Goal: Communication & Community: Participate in discussion

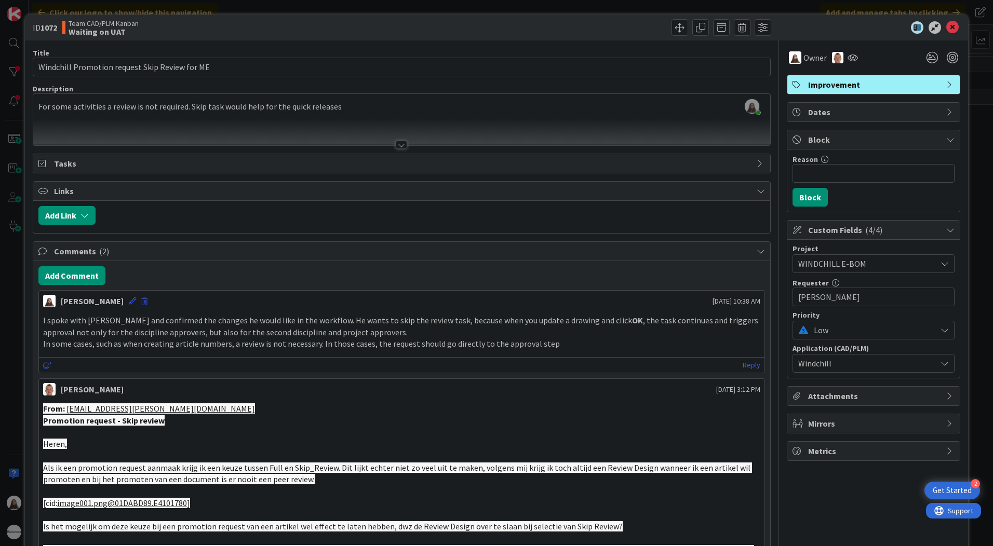
scroll to position [305, 0]
click at [57, 214] on button "Add Link" at bounding box center [66, 215] width 57 height 19
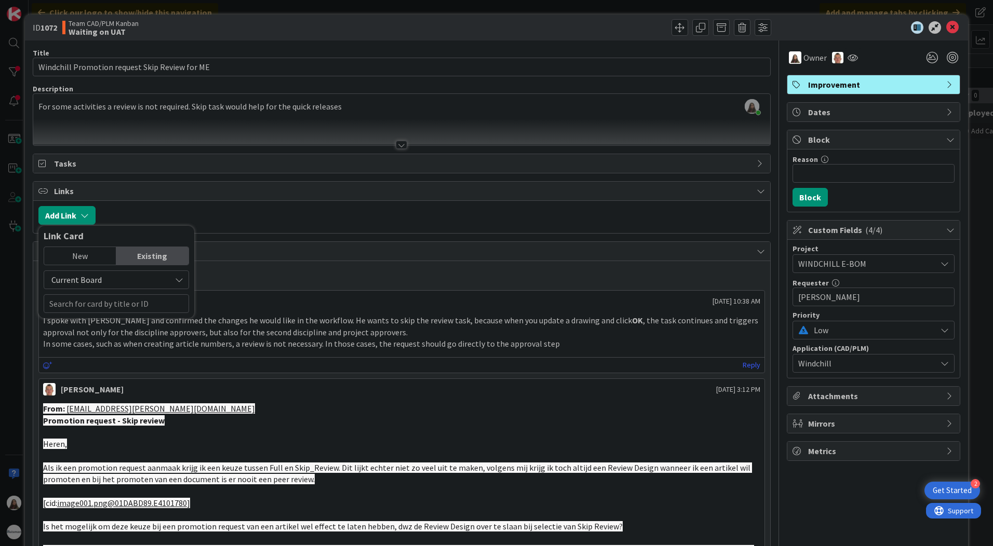
click at [199, 218] on div at bounding box center [433, 215] width 664 height 19
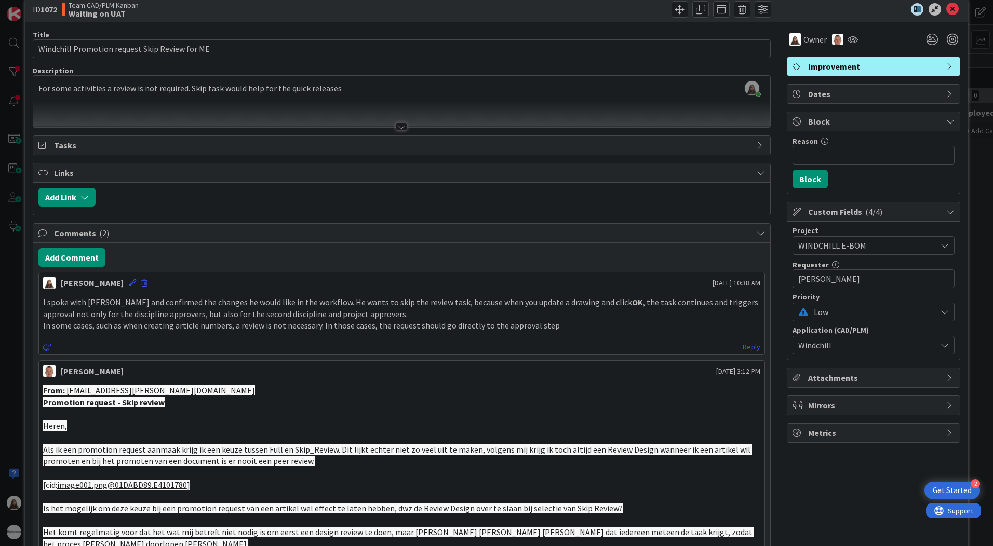
scroll to position [0, 0]
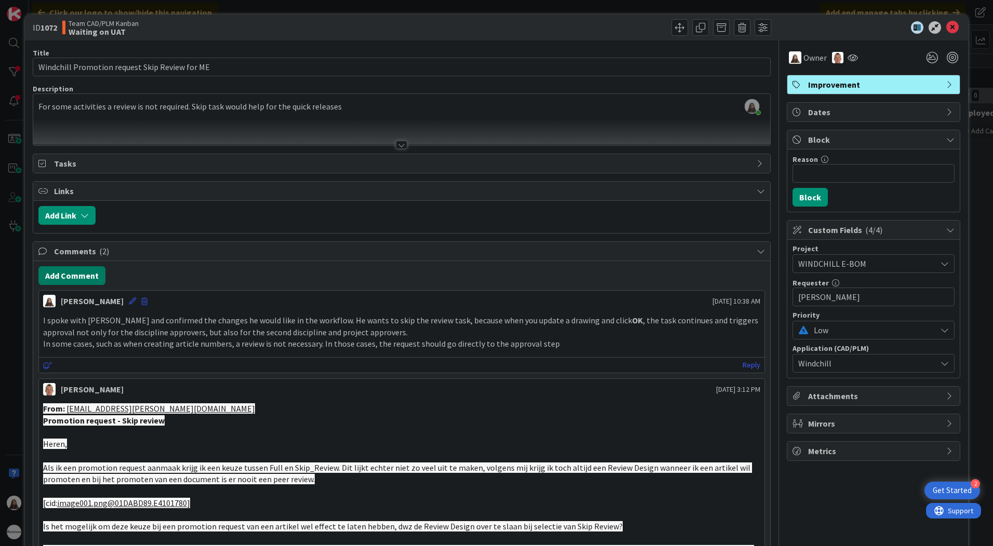
click at [71, 278] on button "Add Comment" at bounding box center [71, 275] width 67 height 19
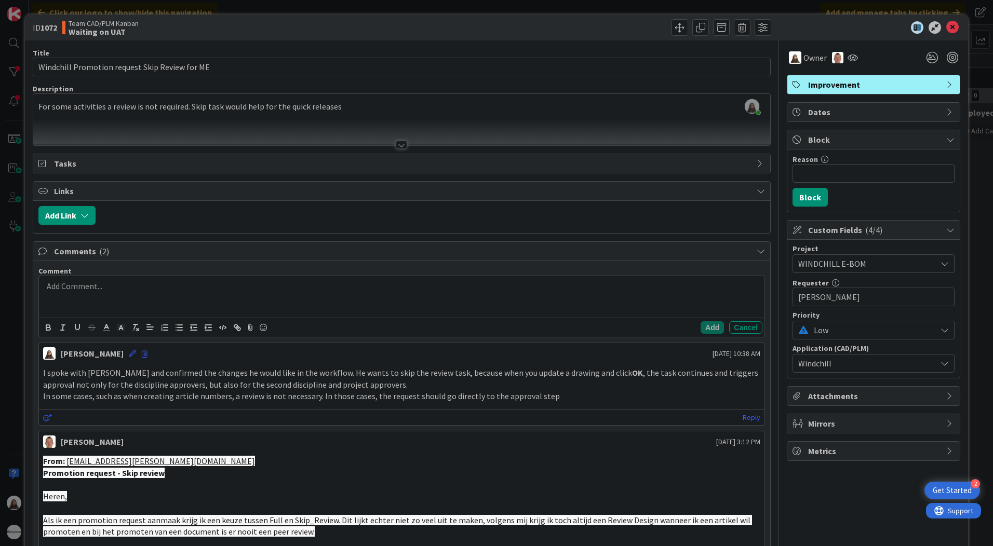
click at [83, 297] on div at bounding box center [401, 297] width 725 height 42
click at [118, 301] on div at bounding box center [401, 297] width 725 height 42
click at [48, 289] on p "I’ve made the changes in the workflow, and the modifications have been done as …" at bounding box center [401, 286] width 717 height 12
click at [404, 288] on p "I have made the changes in the workflow, and the modifications have been done a…" at bounding box center [401, 286] width 717 height 12
click at [402, 291] on p "I have made the changes in the workflow, and the modifications have been done a…" at bounding box center [401, 286] width 717 height 12
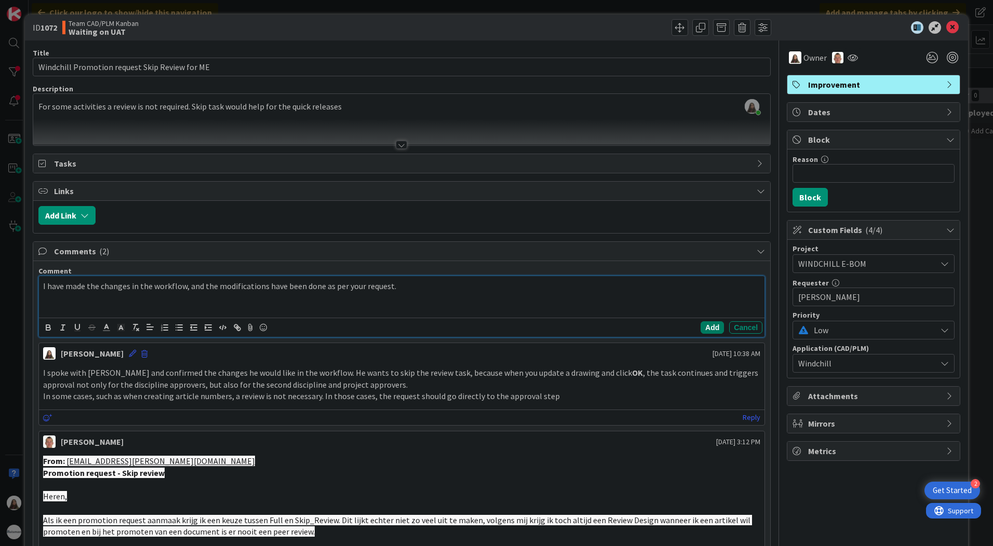
click at [703, 327] on button "Add" at bounding box center [711, 327] width 23 height 12
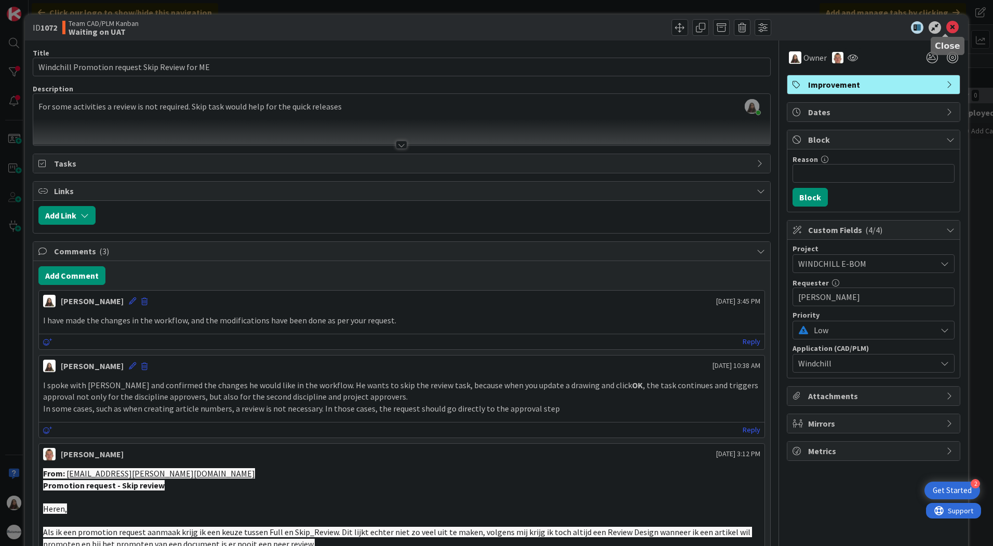
click at [946, 22] on icon at bounding box center [952, 27] width 12 height 12
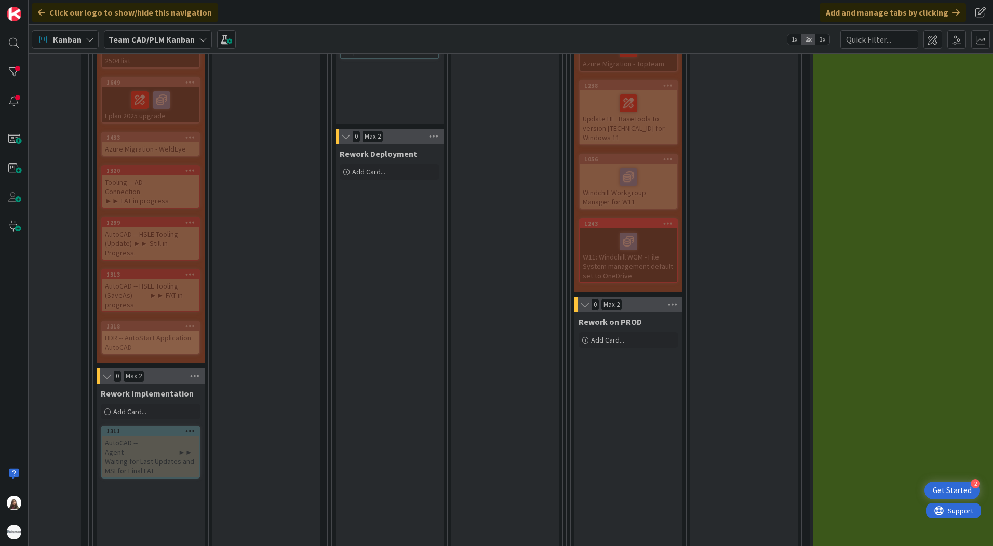
scroll to position [623, 805]
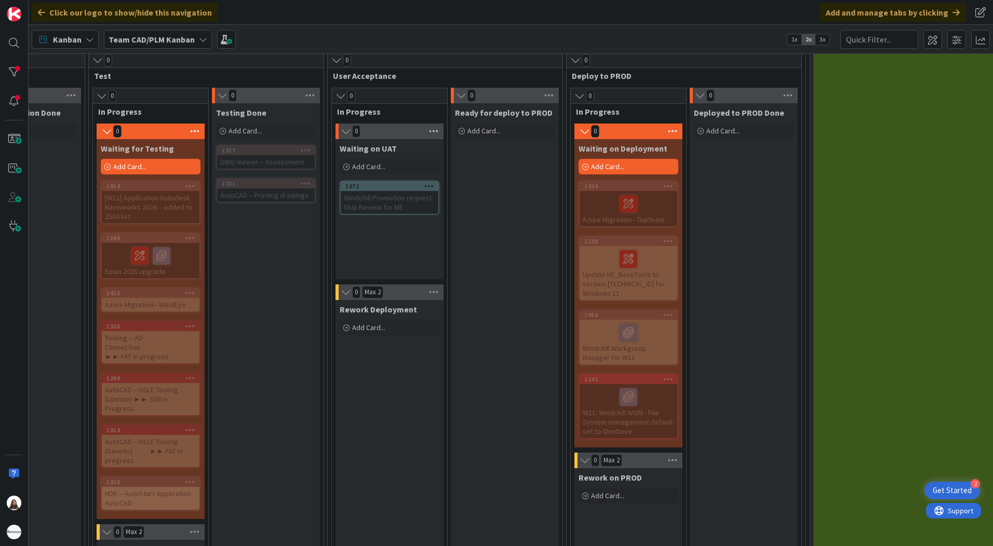
click at [429, 131] on icon at bounding box center [433, 132] width 13 height 16
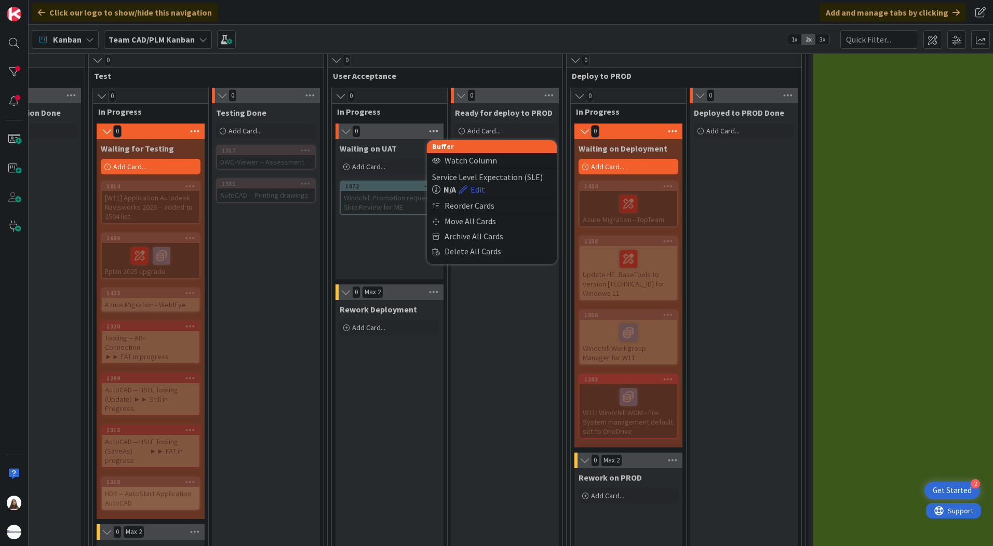
click at [429, 131] on icon at bounding box center [433, 132] width 13 height 16
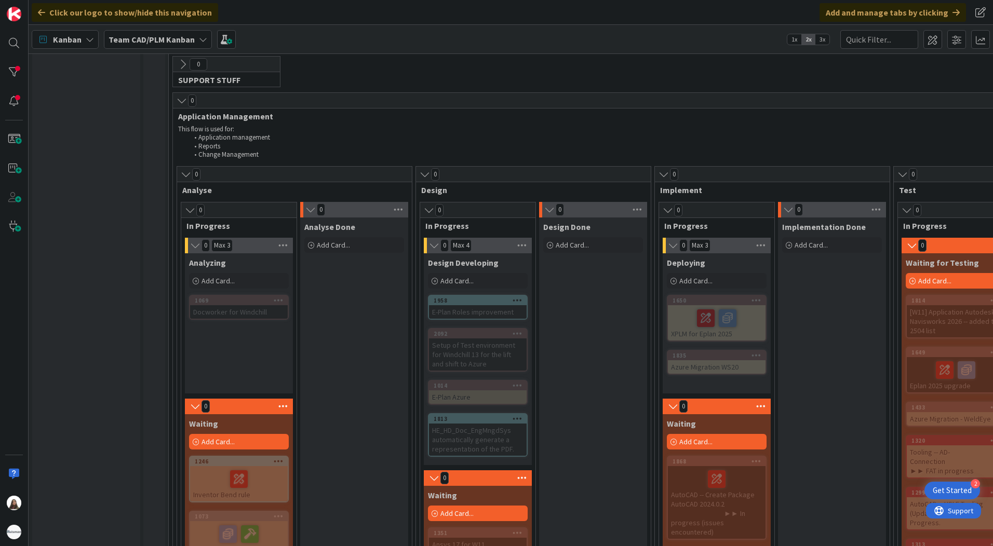
scroll to position [574, 0]
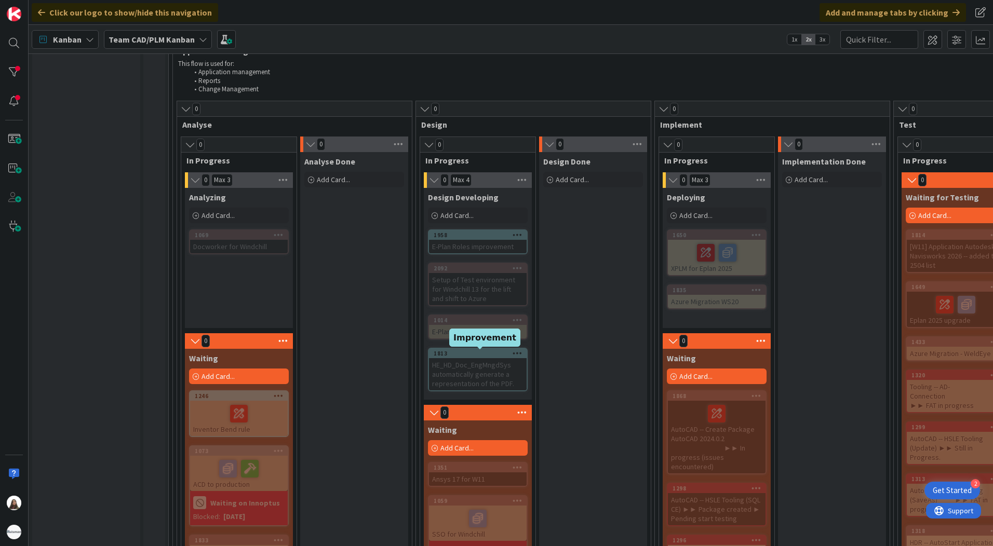
click at [468, 351] on div "1813" at bounding box center [480, 353] width 93 height 7
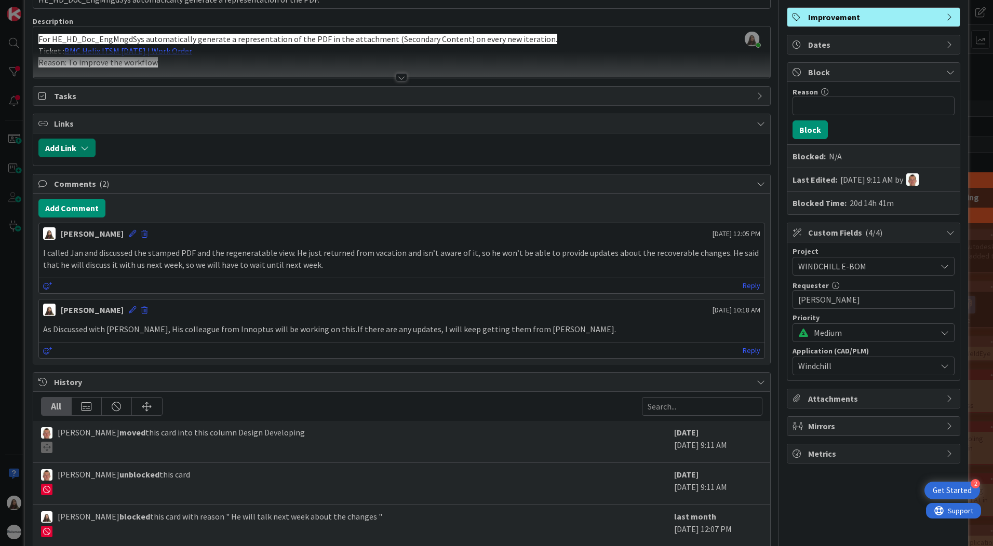
scroll to position [47, 0]
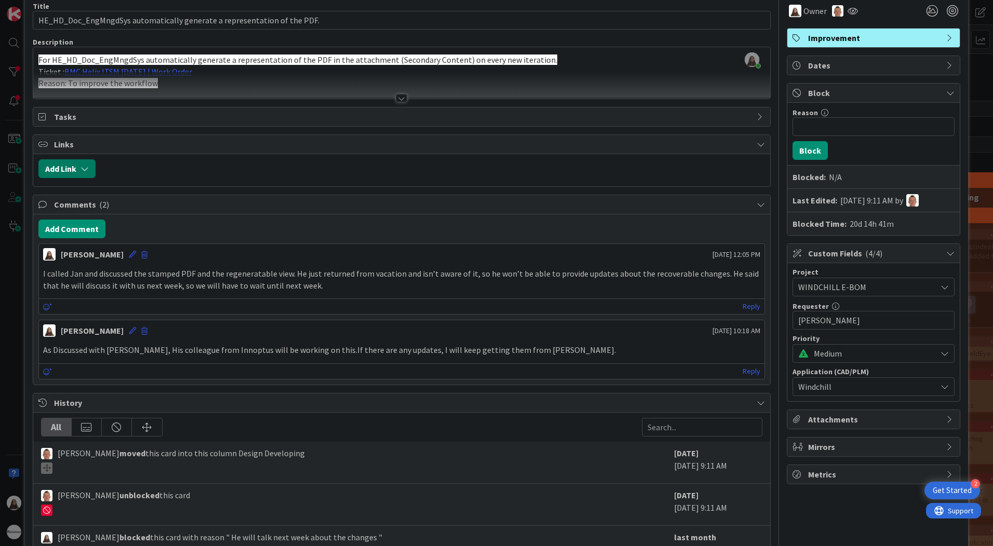
click at [70, 174] on button "Add Link" at bounding box center [66, 168] width 57 height 19
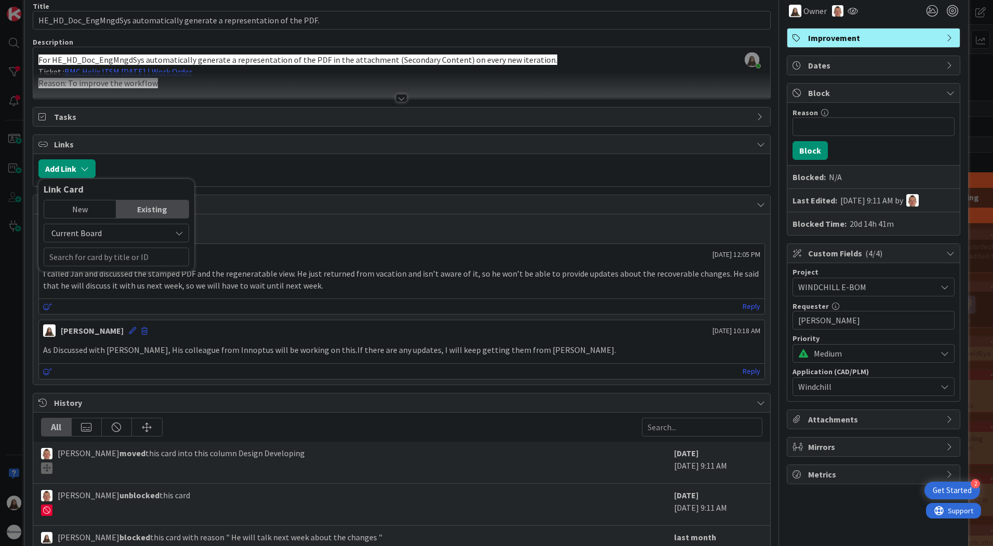
click at [270, 172] on div at bounding box center [433, 168] width 664 height 19
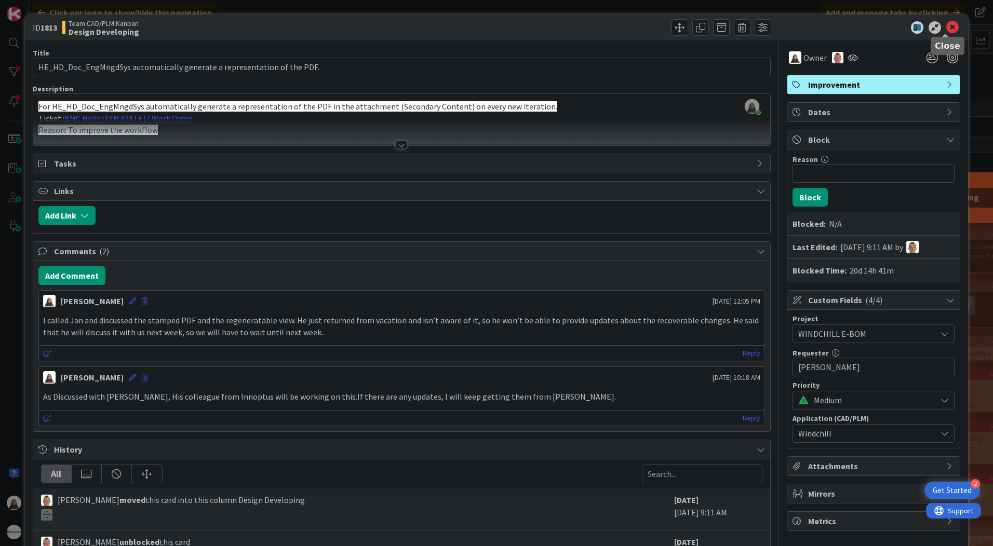
click at [946, 22] on icon at bounding box center [952, 27] width 12 height 12
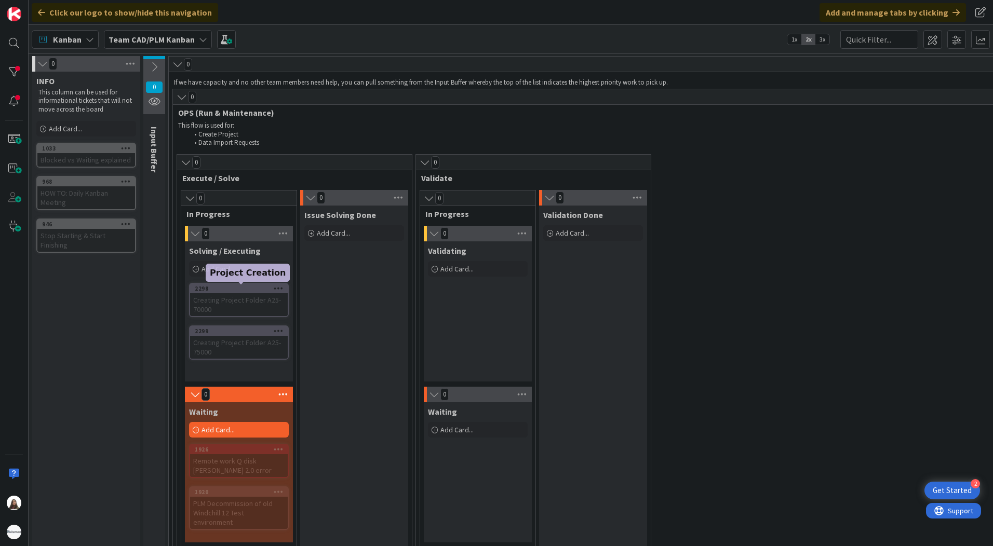
click at [257, 289] on div "2298" at bounding box center [241, 288] width 93 height 7
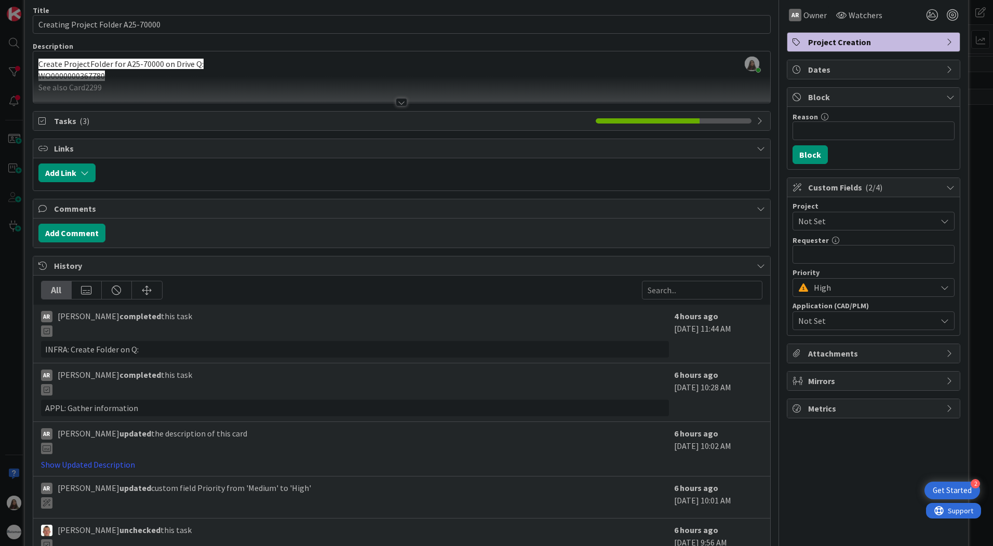
scroll to position [146, 0]
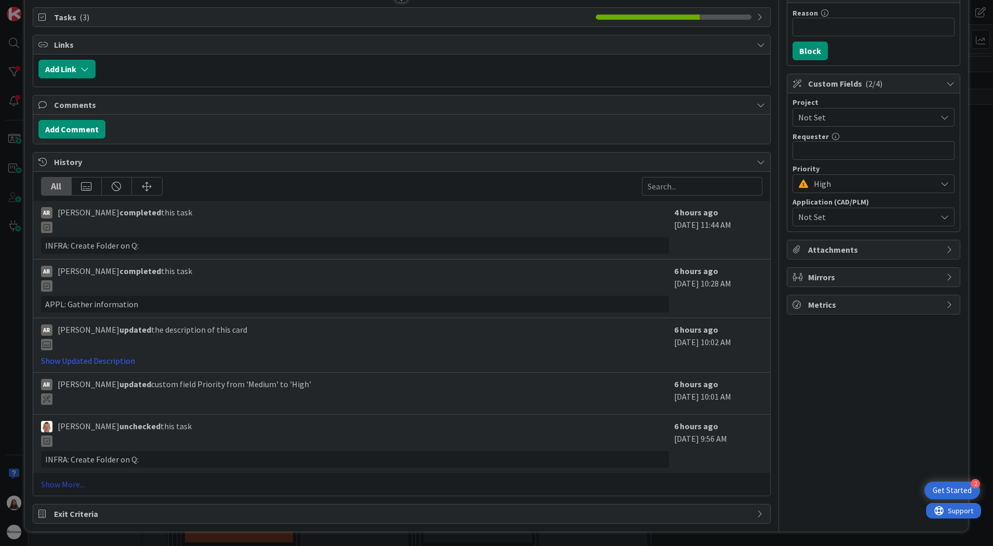
click at [56, 480] on link "Show More..." at bounding box center [401, 484] width 721 height 12
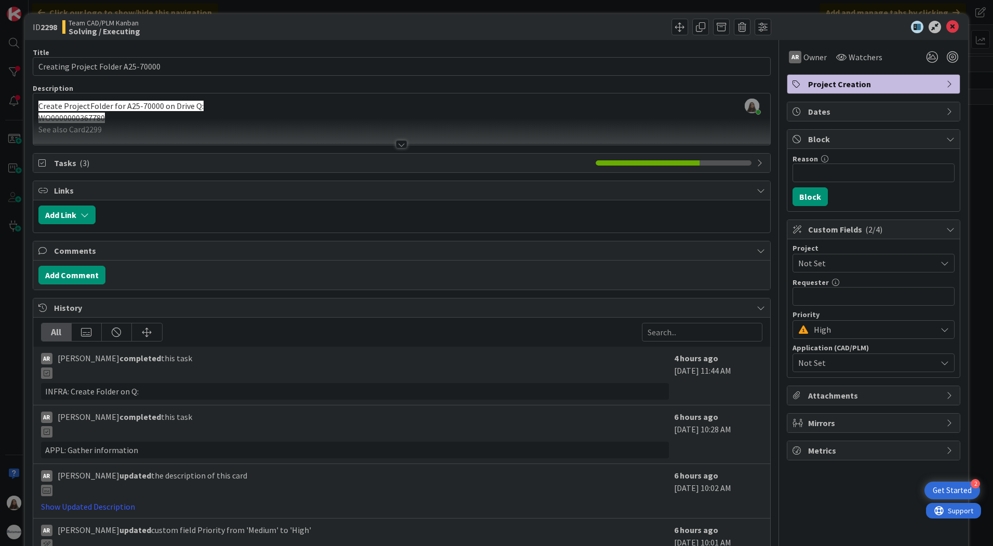
scroll to position [0, 0]
click at [946, 27] on icon at bounding box center [952, 27] width 12 height 12
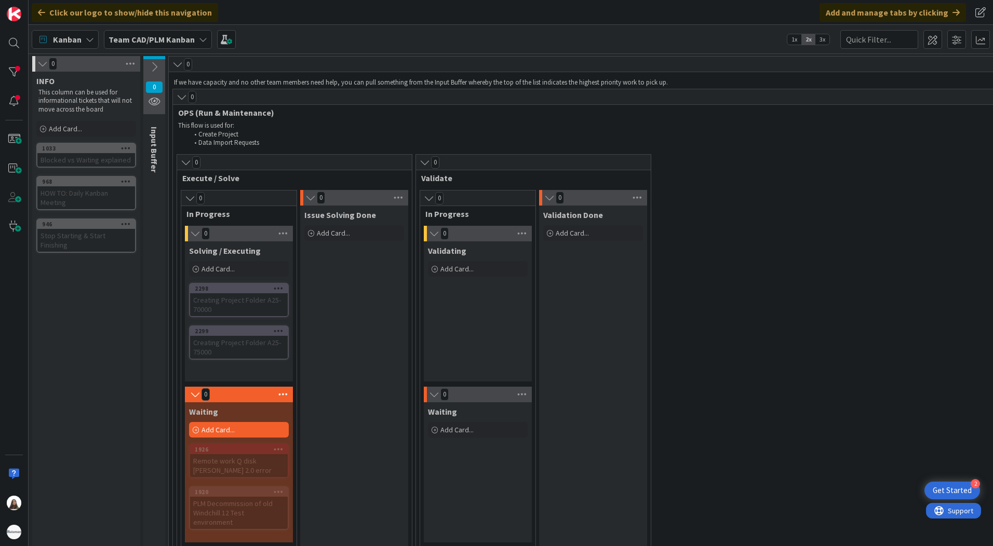
click at [751, 333] on div "0 Execute / Solve 0 In Progress 0 Solving / Executing Add Card... 2298 Creating…" at bounding box center [891, 356] width 1433 height 405
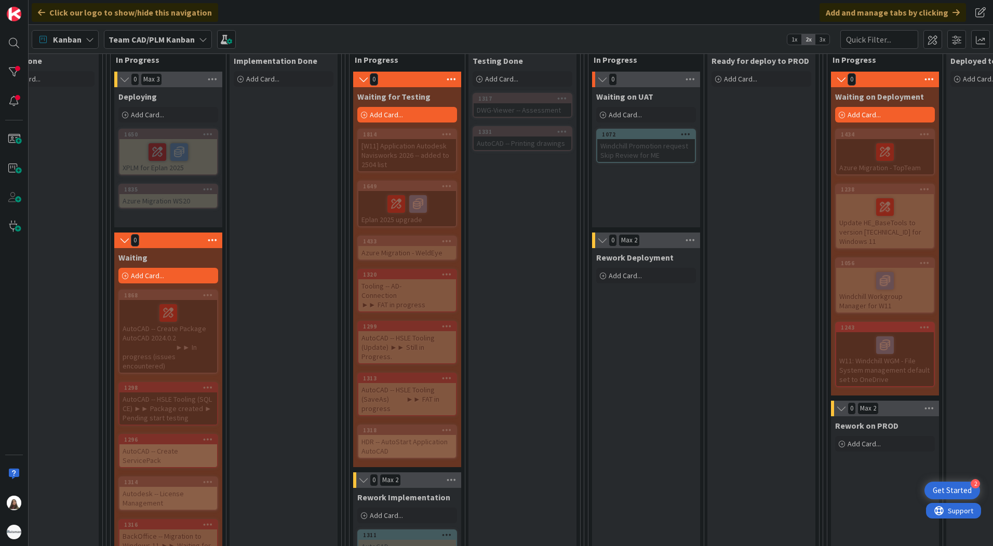
scroll to position [675, 633]
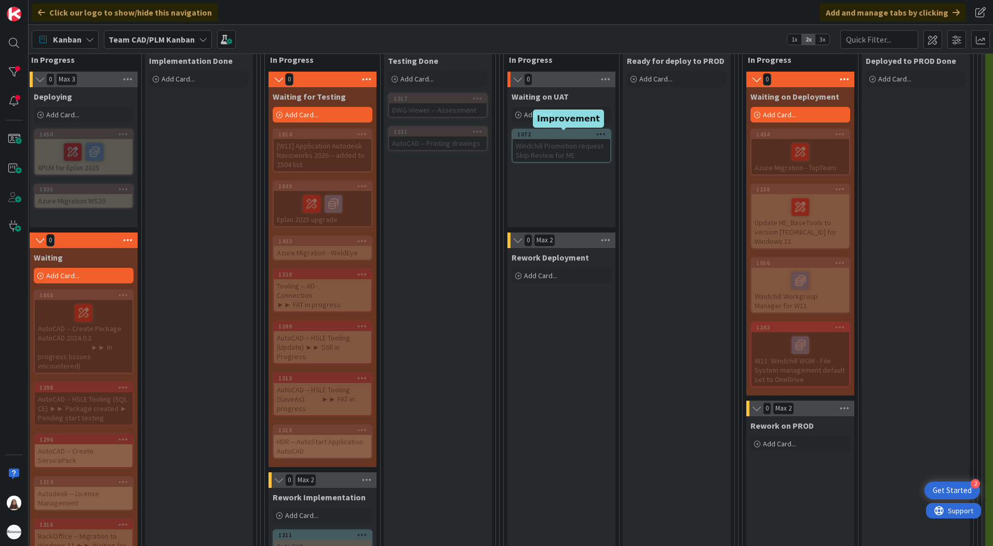
click at [543, 131] on div "1072" at bounding box center [563, 134] width 93 height 7
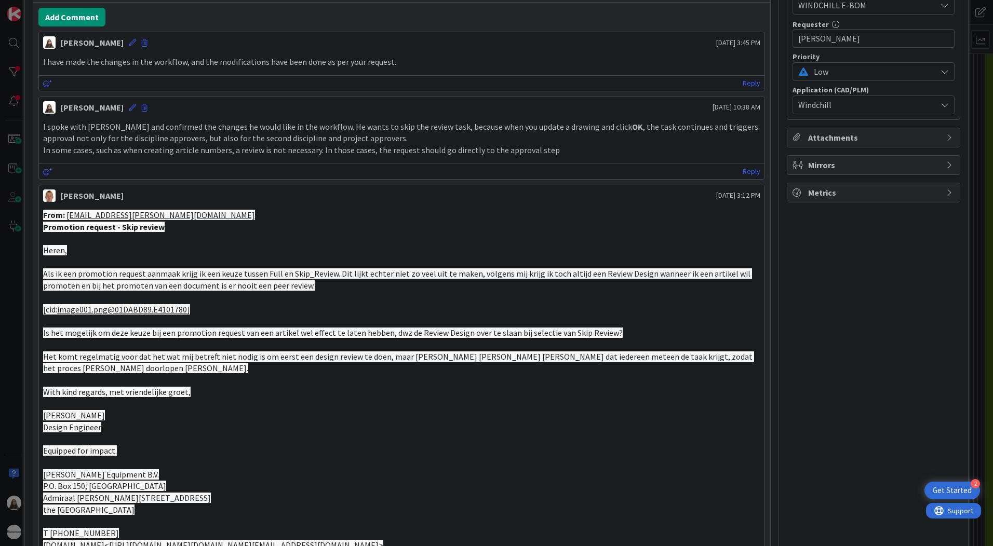
scroll to position [260, 0]
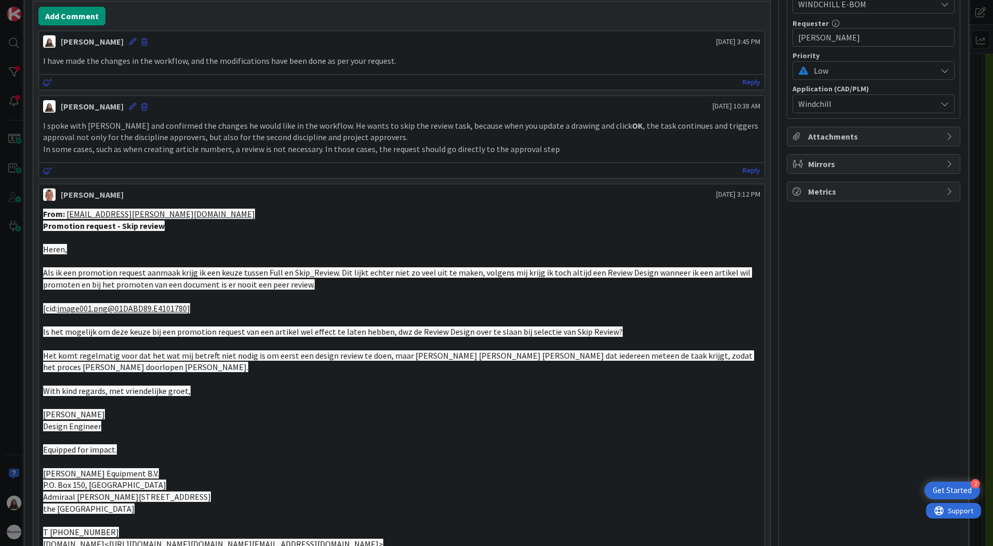
click at [70, 275] on span "Als ik een promotion request aanmaak krijg ik een keuze tussen Full en Skip_Rev…" at bounding box center [397, 278] width 709 height 22
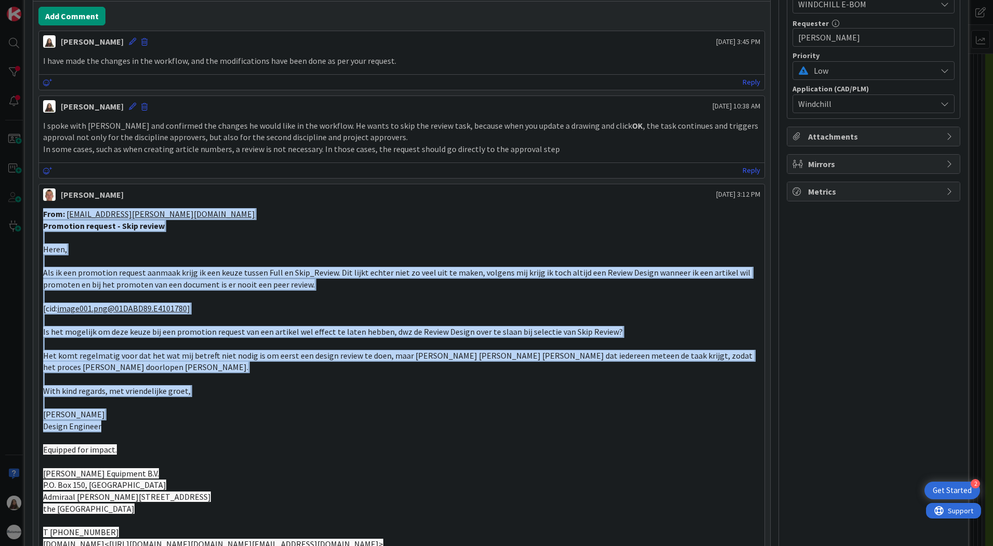
drag, startPoint x: 44, startPoint y: 213, endPoint x: 168, endPoint y: 426, distance: 246.4
click at [168, 426] on div "From: [EMAIL_ADDRESS][PERSON_NAME][DOMAIN_NAME] Promotion request - Skip review…" at bounding box center [401, 391] width 717 height 366
drag, startPoint x: 168, startPoint y: 426, endPoint x: 282, endPoint y: 331, distance: 149.3
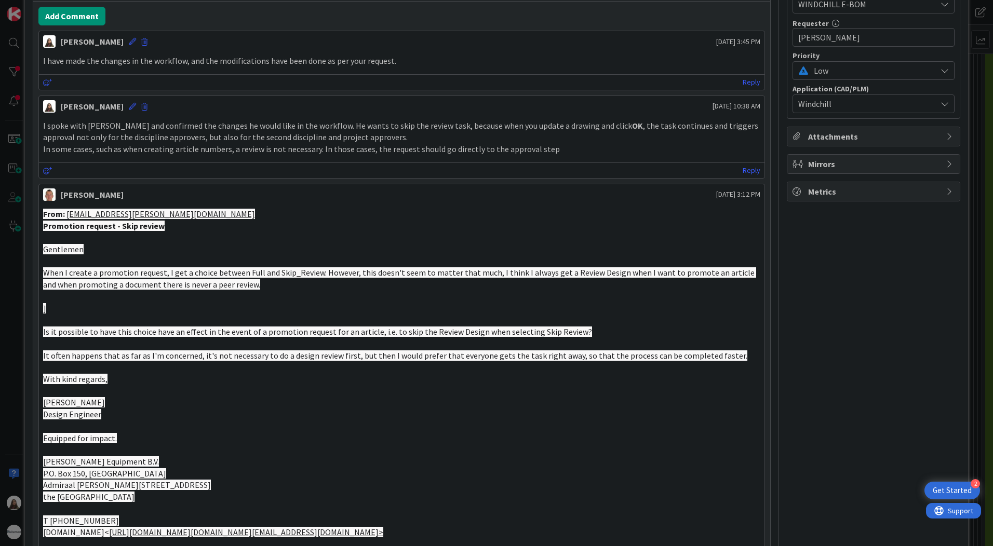
drag, startPoint x: 580, startPoint y: 326, endPoint x: 438, endPoint y: 334, distance: 142.0
click at [457, 333] on div "From: [EMAIL_ADDRESS][PERSON_NAME][DOMAIN_NAME] Promotion request - Skip review…" at bounding box center [401, 385] width 717 height 354
click at [395, 347] on p at bounding box center [401, 344] width 717 height 12
click at [355, 337] on p "Is it possible to have this choice have an effect in the event of a promotion r…" at bounding box center [401, 332] width 717 height 12
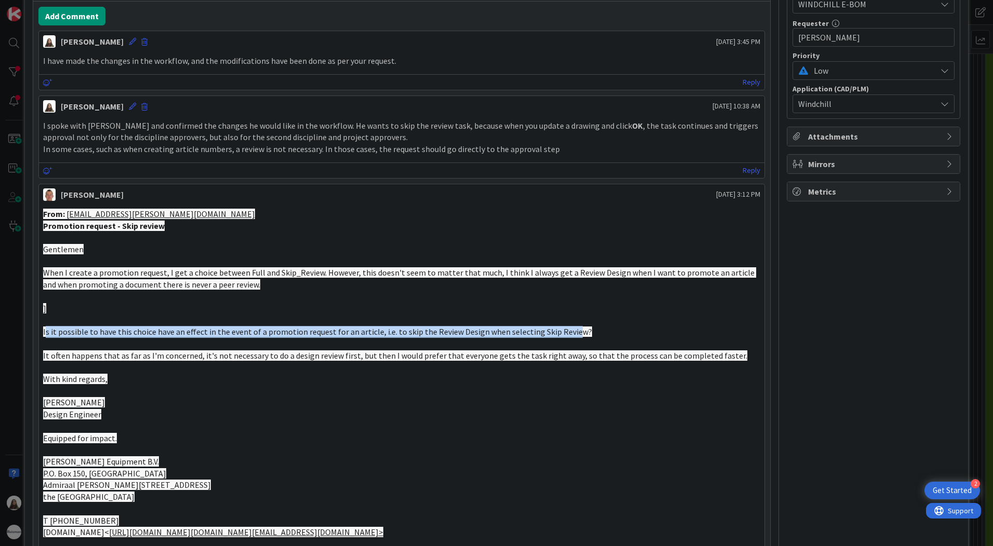
drag, startPoint x: 44, startPoint y: 331, endPoint x: 566, endPoint y: 337, distance: 522.4
click at [566, 337] on p "Is it possible to have this choice have an effect in the event of a promotion r…" at bounding box center [401, 332] width 717 height 12
drag, startPoint x: 354, startPoint y: 336, endPoint x: 369, endPoint y: 335, distance: 14.5
click at [356, 335] on span "Is it possible to have this choice have an effect in the event of a promotion r…" at bounding box center [317, 332] width 549 height 10
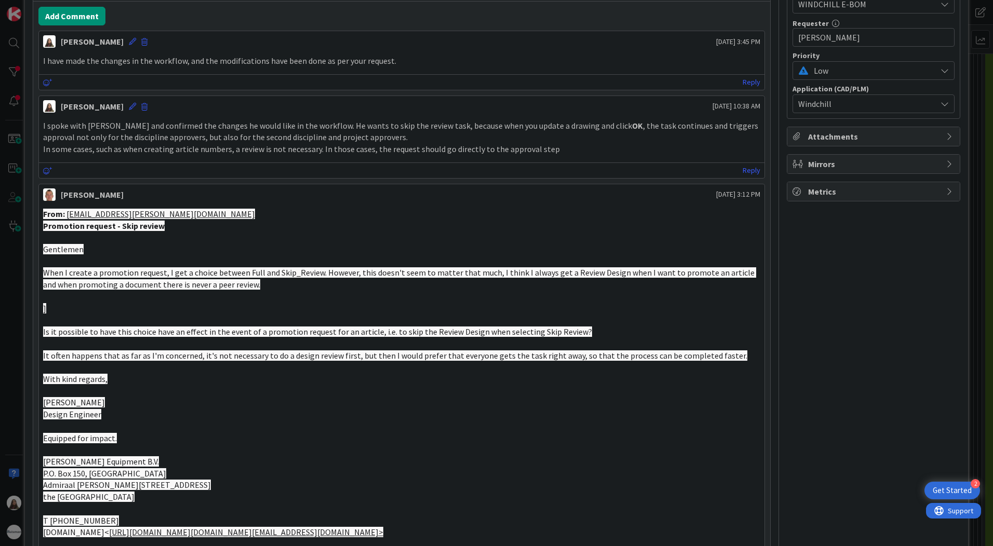
drag, startPoint x: 385, startPoint y: 331, endPoint x: 493, endPoint y: 332, distance: 108.5
click at [492, 332] on span "Is it possible to have this choice have an effect in the event of a promotion r…" at bounding box center [317, 332] width 549 height 10
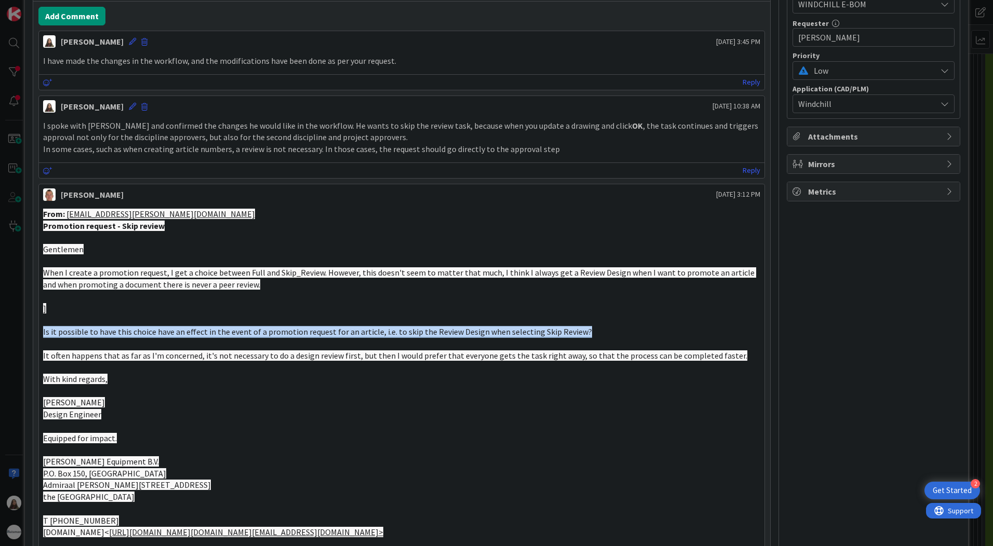
drag, startPoint x: 574, startPoint y: 328, endPoint x: 43, endPoint y: 330, distance: 531.7
click at [43, 330] on p "Is it possible to have this choice have an effect in the event of a promotion r…" at bounding box center [401, 332] width 717 height 12
copy span "Is it possible to have this choice have an effect in the event of a promotion r…"
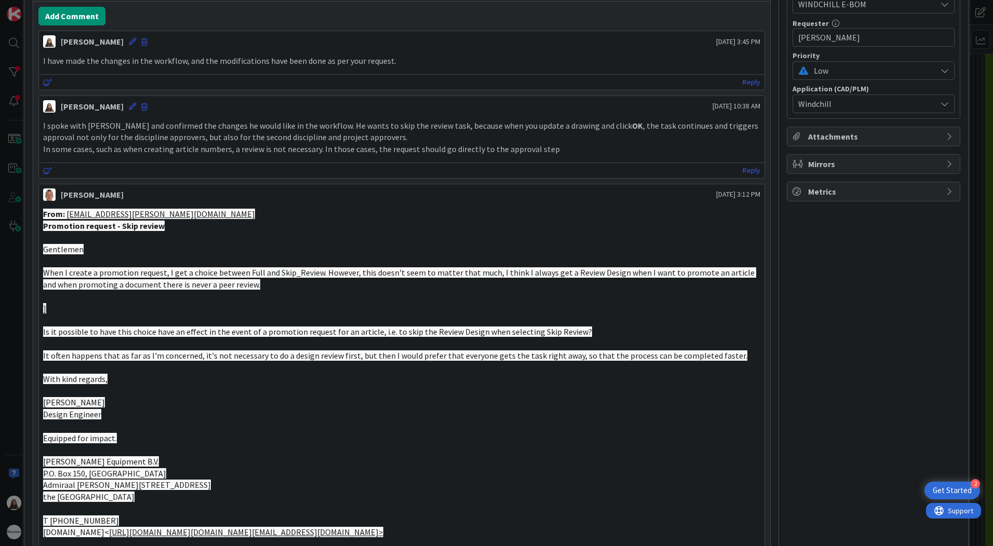
drag, startPoint x: 69, startPoint y: 353, endPoint x: 125, endPoint y: 345, distance: 57.1
click at [69, 352] on span "It often happens that as far as I'm concerned, it's not necessary to do a desig…" at bounding box center [395, 355] width 704 height 10
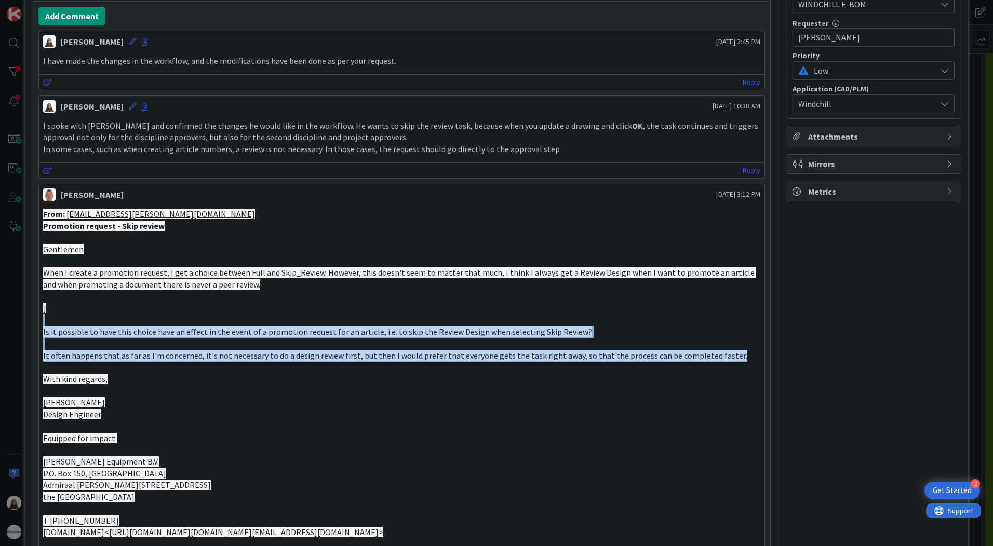
drag, startPoint x: 721, startPoint y: 353, endPoint x: 36, endPoint y: 317, distance: 685.8
click at [36, 317] on div "Add Comment [PERSON_NAME] [DATE] 3:45 PM I have made the changes in the workflo…" at bounding box center [401, 296] width 737 height 589
drag, startPoint x: 36, startPoint y: 317, endPoint x: 131, endPoint y: 333, distance: 96.3
copy div "Is it possible to have this choice have an effect in the event of a promotion r…"
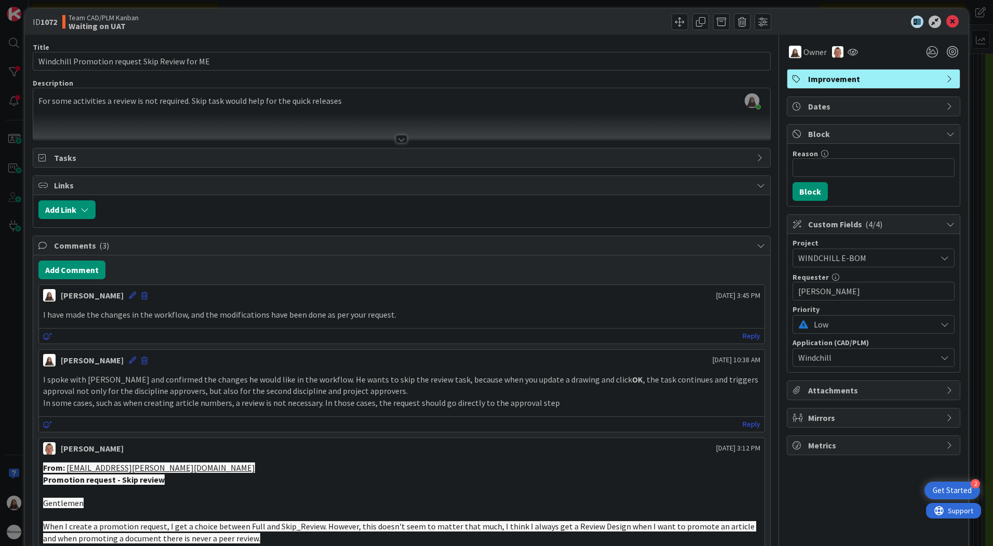
scroll to position [0, 0]
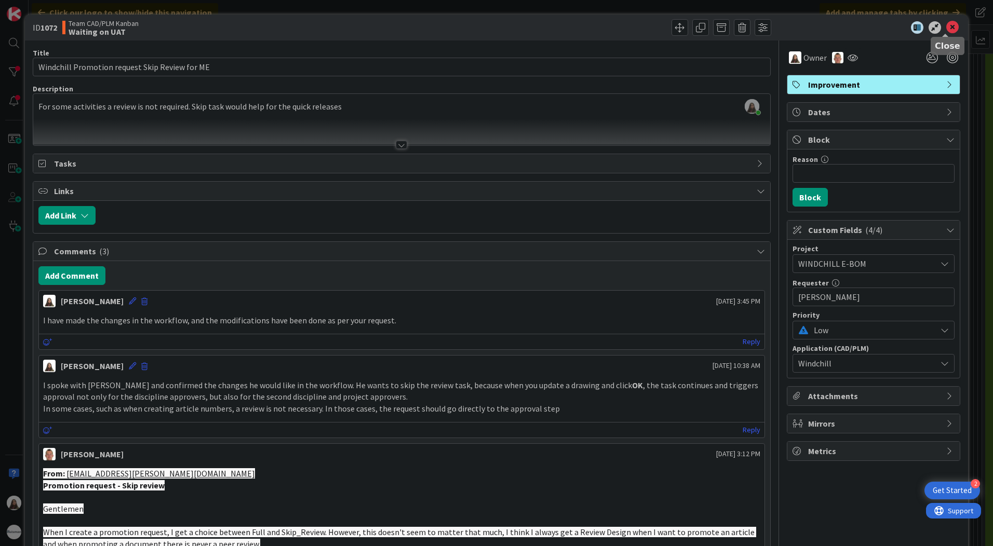
drag, startPoint x: 947, startPoint y: 30, endPoint x: 924, endPoint y: 44, distance: 26.5
click at [947, 30] on icon at bounding box center [952, 27] width 12 height 12
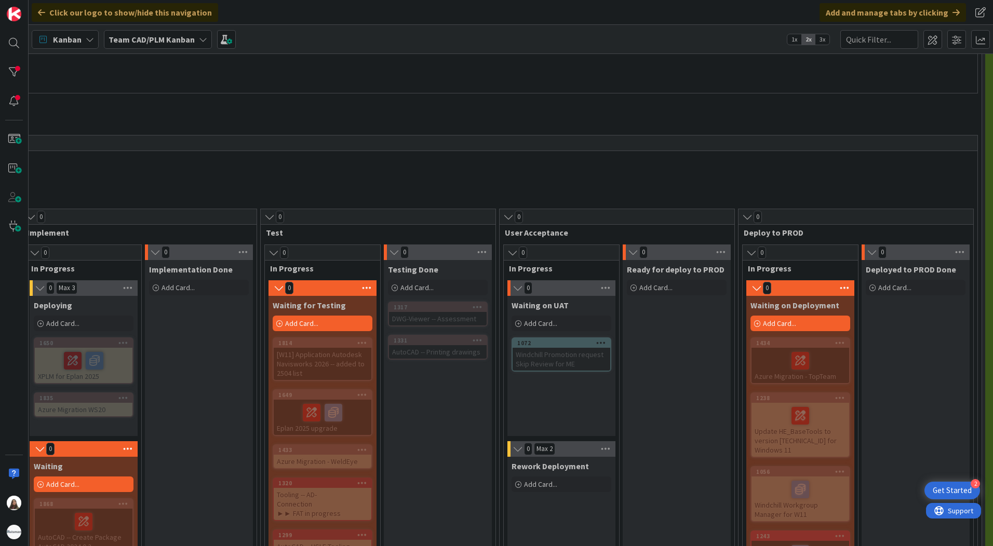
scroll to position [415, 633]
